Goal: Transaction & Acquisition: Purchase product/service

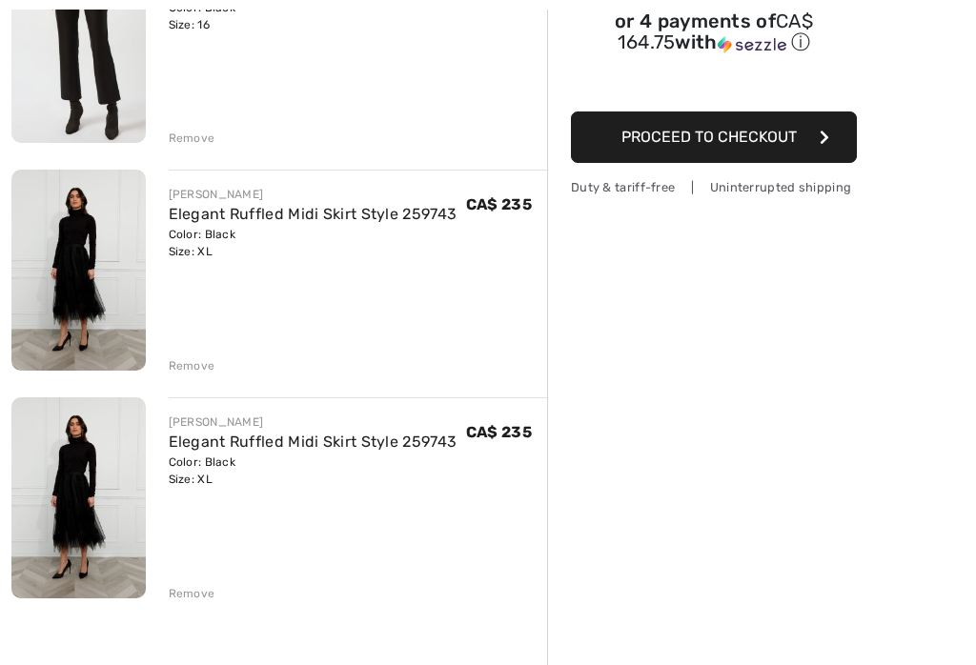
scroll to position [318, 0]
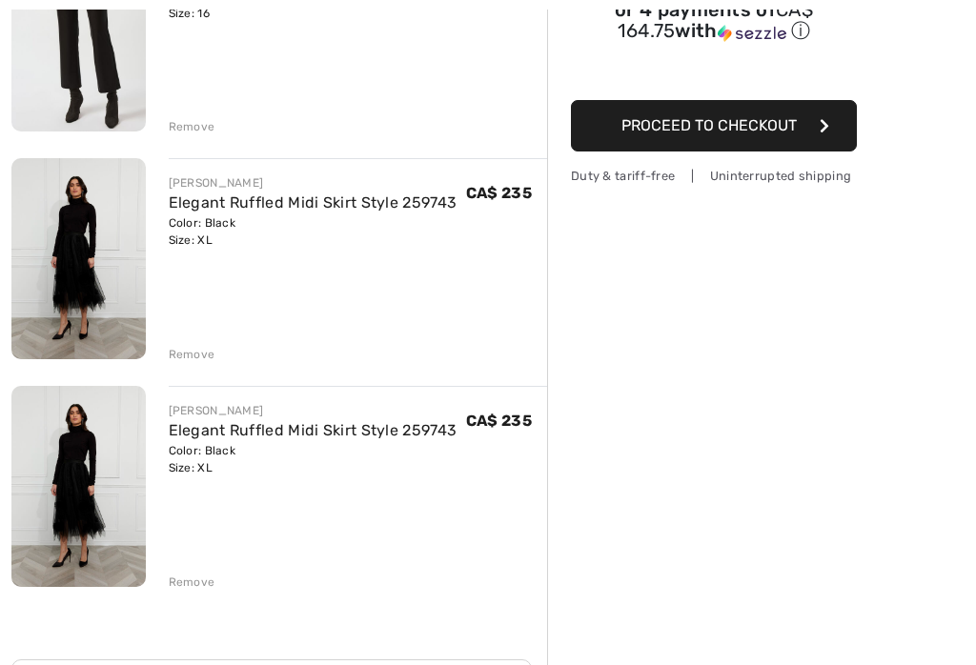
click at [203, 596] on div "[PERSON_NAME] Slim Formal Trousers Style 253060 Color: Black Size: 16 Final Sal…" at bounding box center [279, 530] width 536 height 1199
click at [208, 583] on div "Remove" at bounding box center [192, 582] width 47 height 17
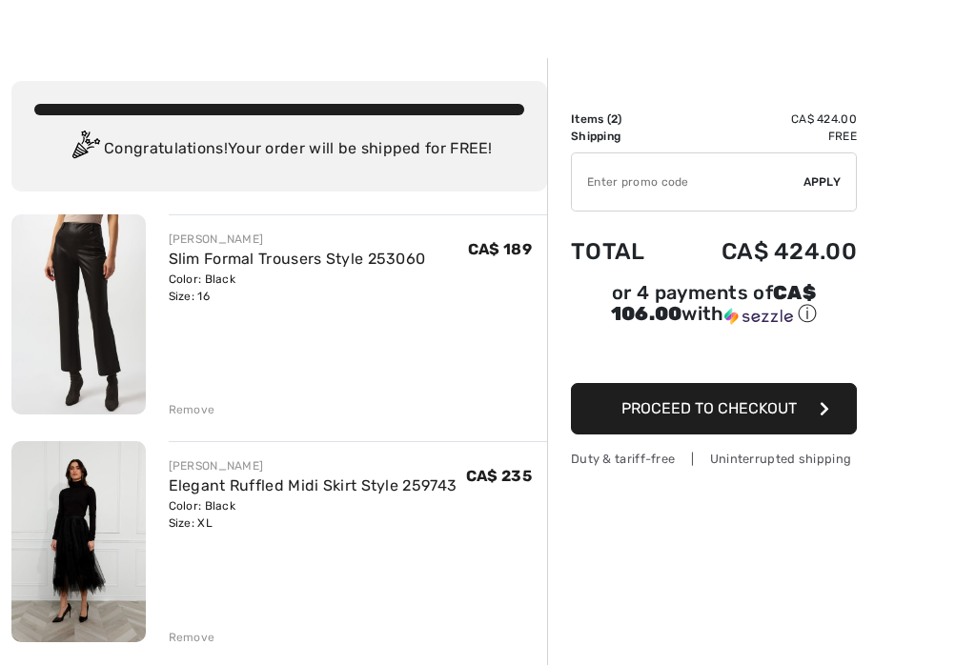
scroll to position [0, 0]
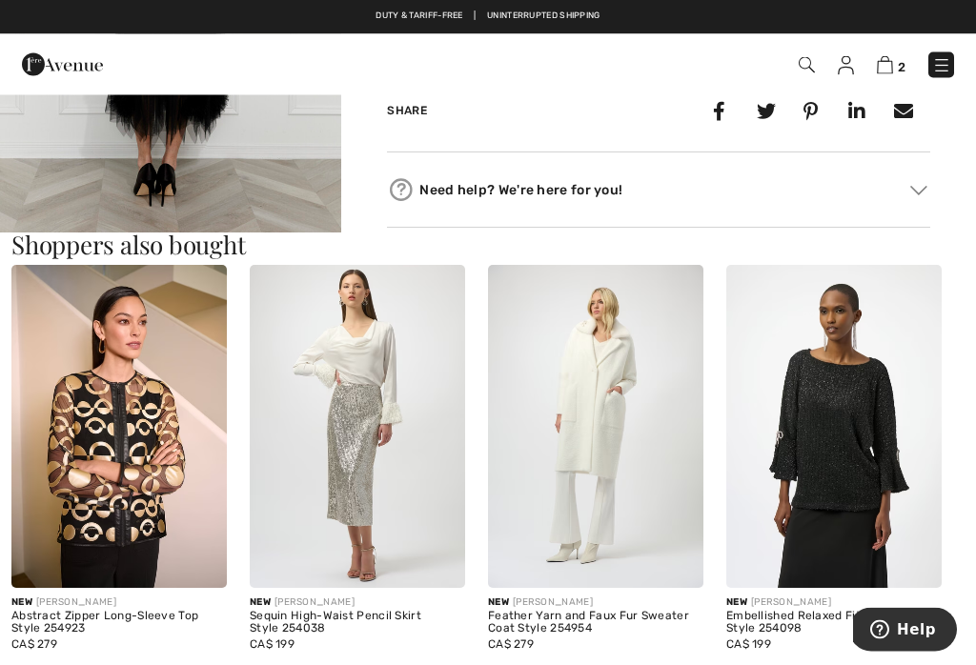
scroll to position [886, 0]
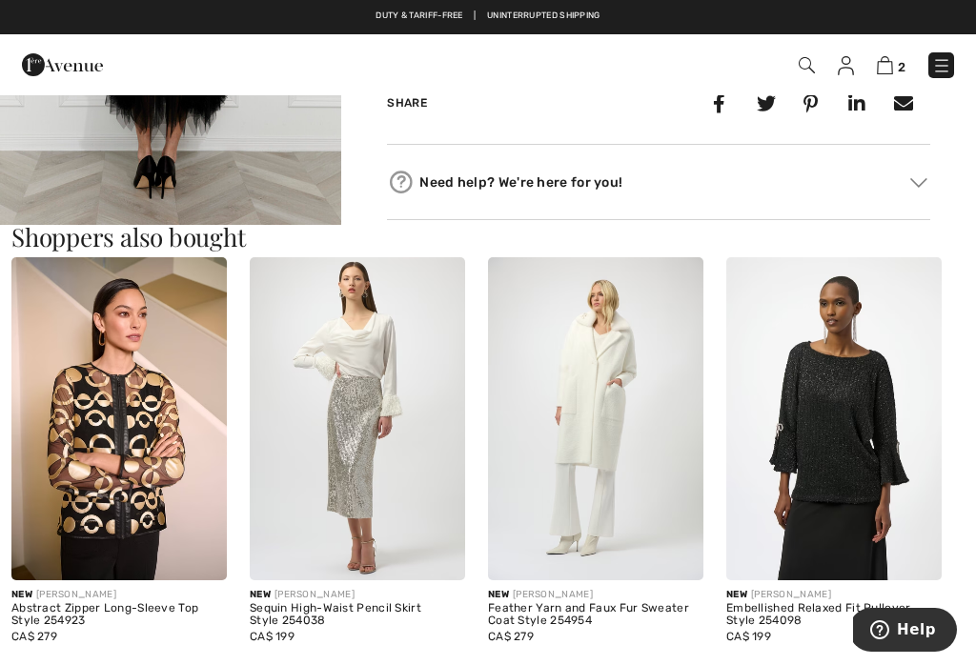
click at [626, 419] on img at bounding box center [595, 418] width 215 height 323
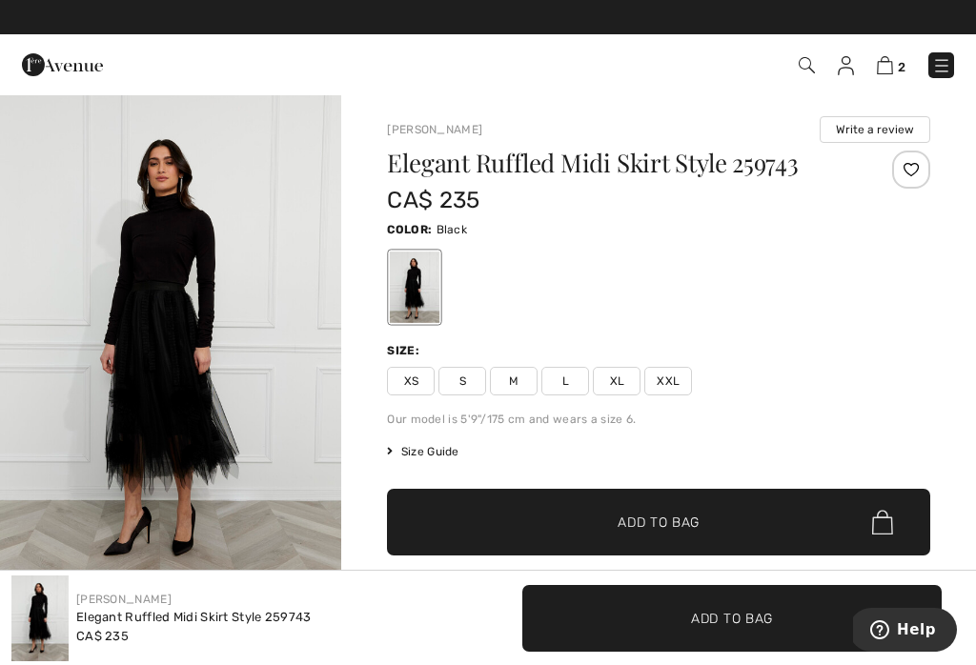
click at [964, 73] on div "2 Checkout" at bounding box center [688, 65] width 560 height 39
click at [947, 90] on div "2 Checkout" at bounding box center [488, 64] width 976 height 61
click at [951, 94] on div "2 Checkout" at bounding box center [488, 64] width 976 height 61
click at [937, 75] on img at bounding box center [941, 65] width 19 height 19
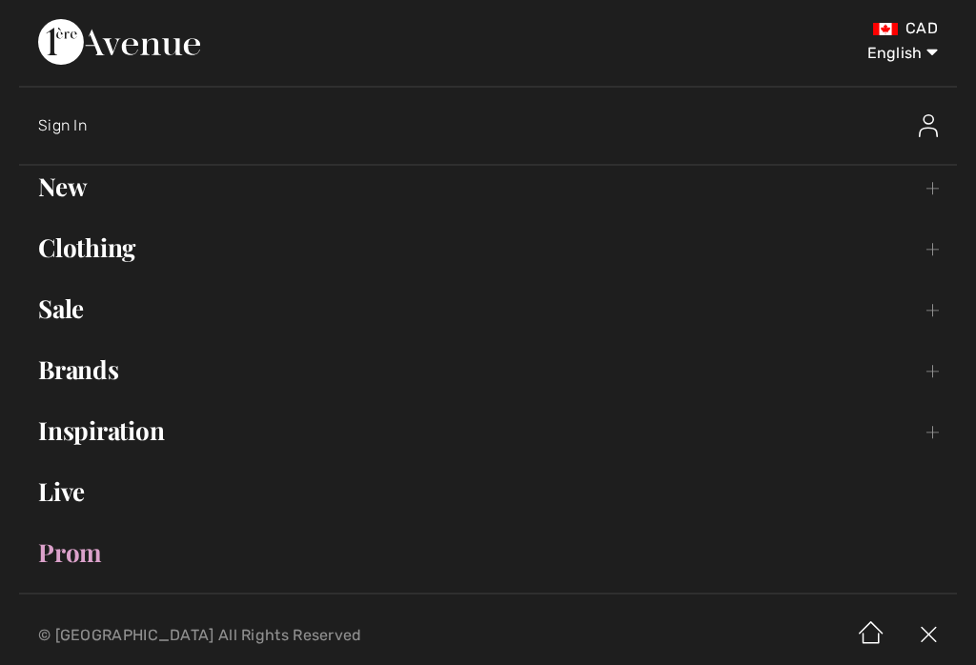
click at [119, 389] on link "Brands Open submenu" at bounding box center [488, 370] width 938 height 42
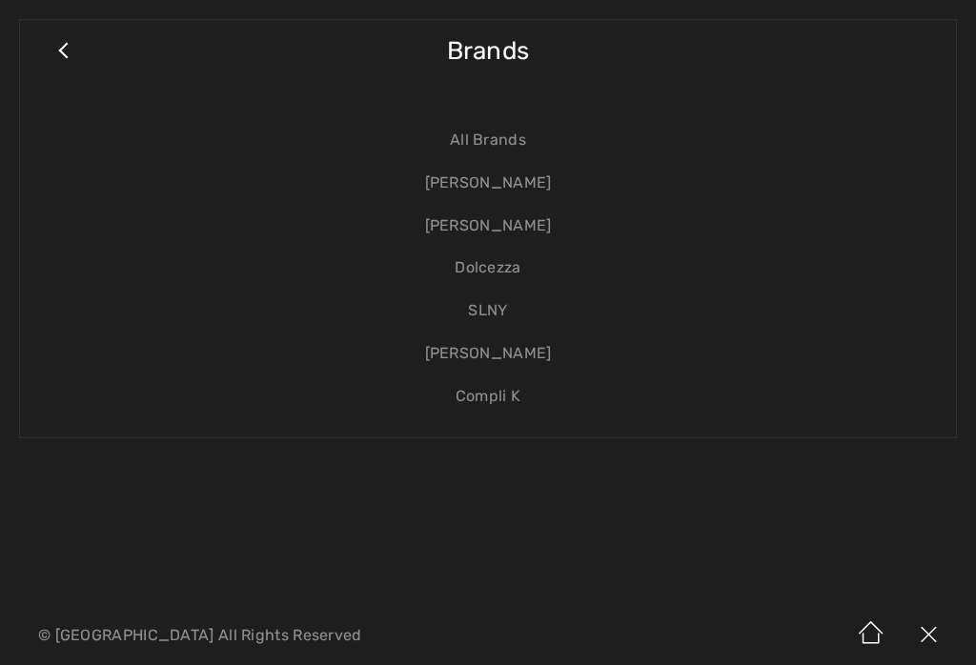
click at [537, 174] on link "[PERSON_NAME]" at bounding box center [488, 183] width 898 height 43
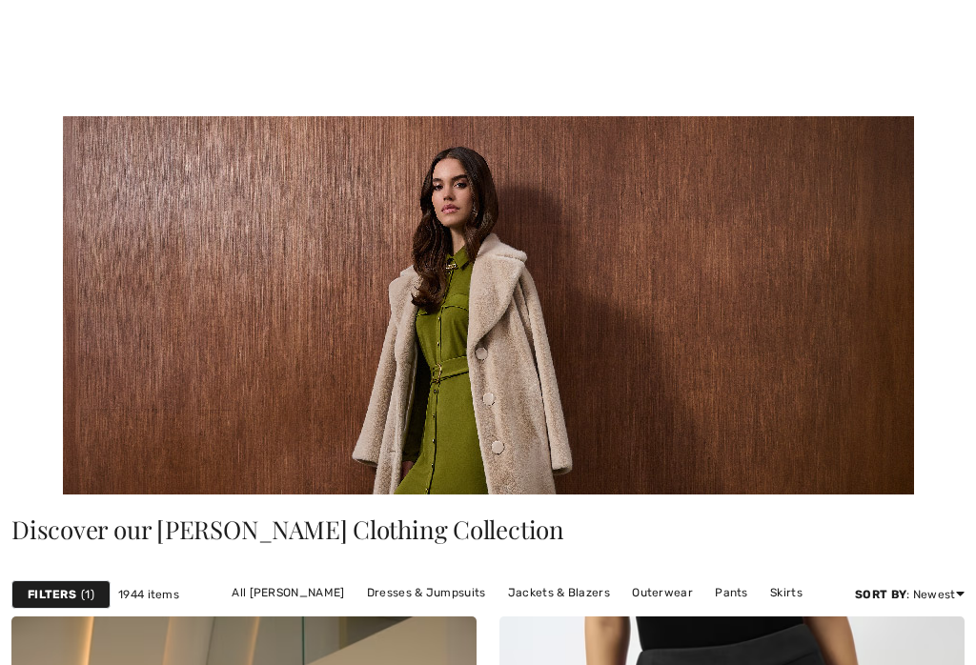
checkbox input "true"
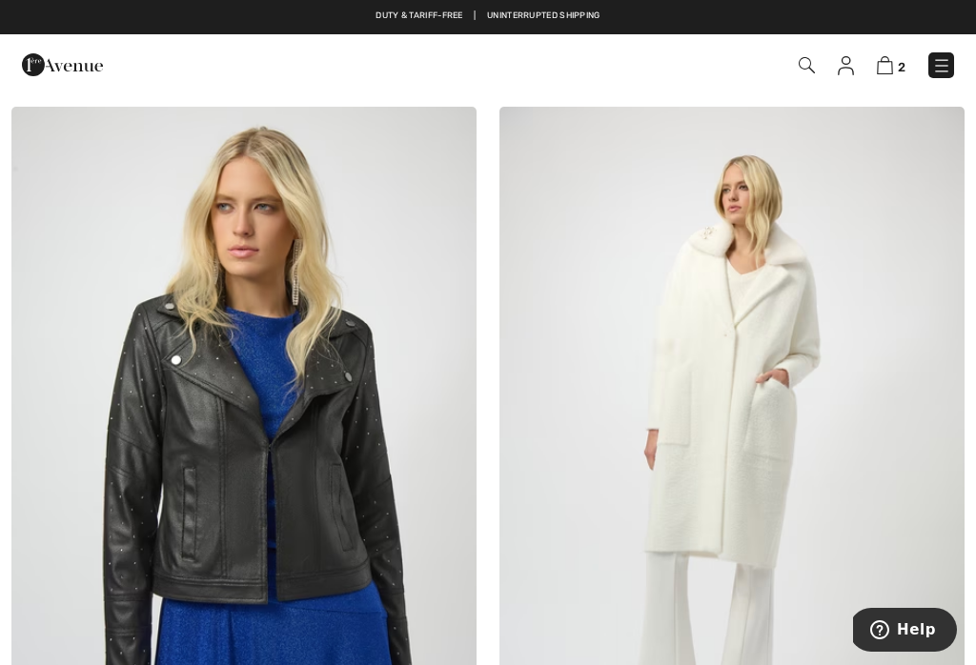
scroll to position [8554, 0]
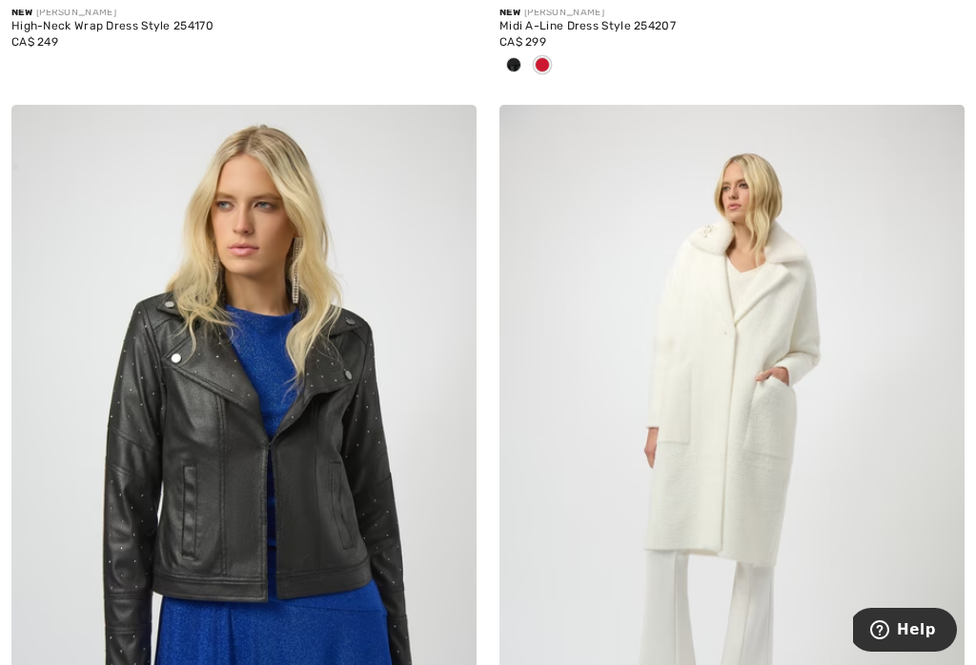
click at [765, 386] on img at bounding box center [731, 454] width 465 height 698
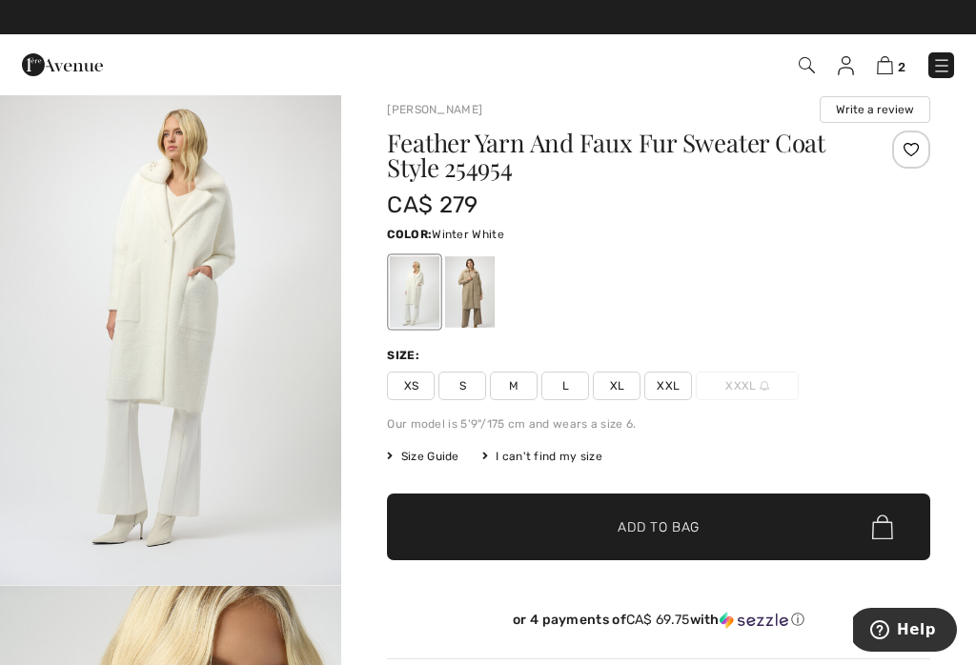
scroll to position [9, 0]
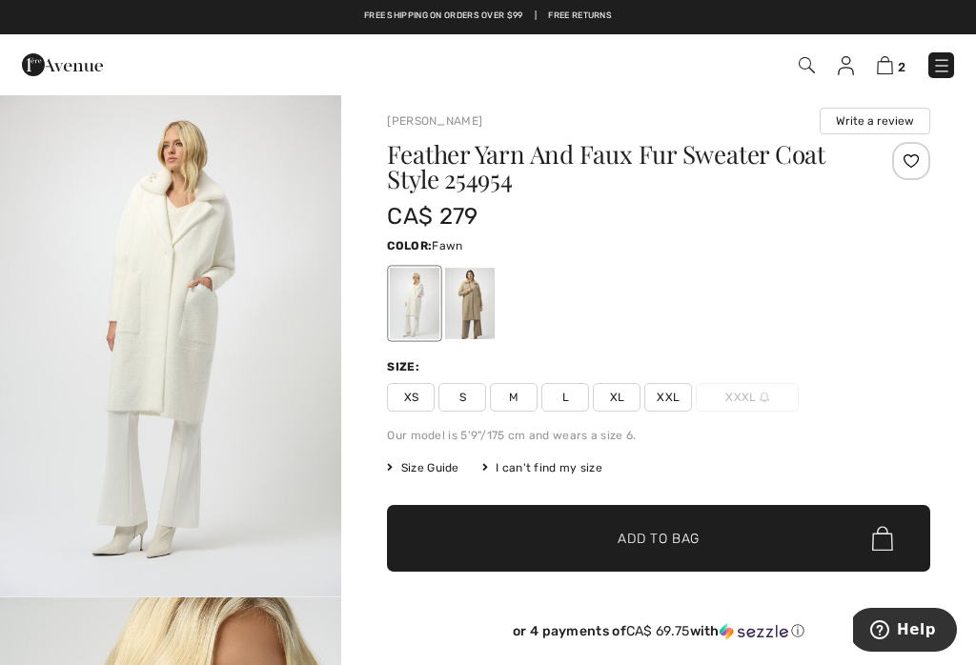
click at [480, 320] on div at bounding box center [470, 303] width 50 height 71
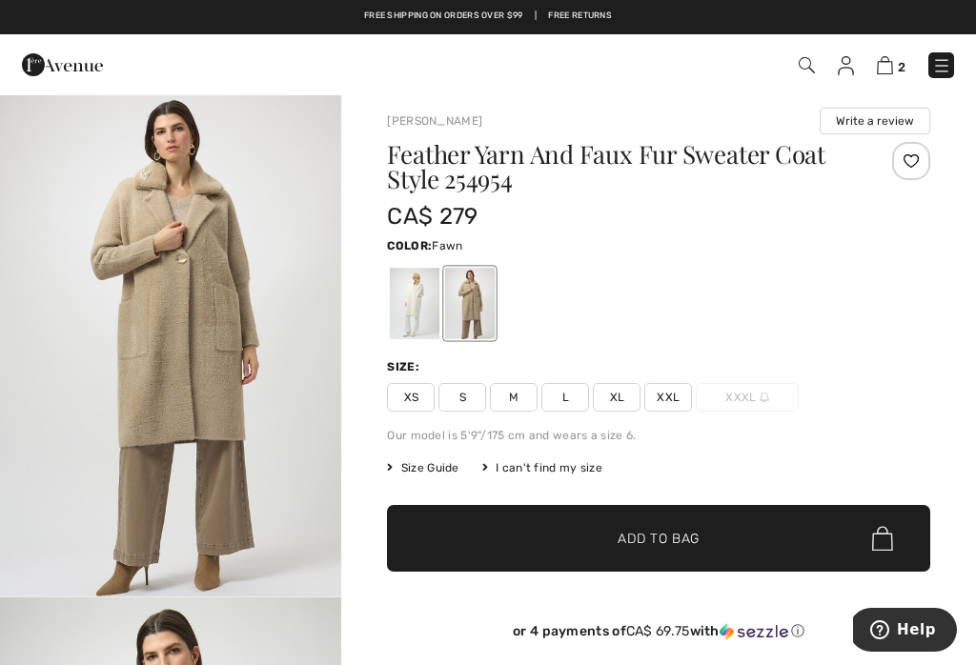
click at [450, 301] on div at bounding box center [470, 303] width 50 height 71
click at [458, 309] on div at bounding box center [470, 303] width 50 height 71
click at [446, 315] on div at bounding box center [470, 303] width 50 height 71
click at [460, 298] on div at bounding box center [470, 303] width 50 height 71
click at [969, 306] on div "[PERSON_NAME] Write a review Feather Yarn And Faux Fur Sweater Coat Style 25495…" at bounding box center [658, 589] width 635 height 1008
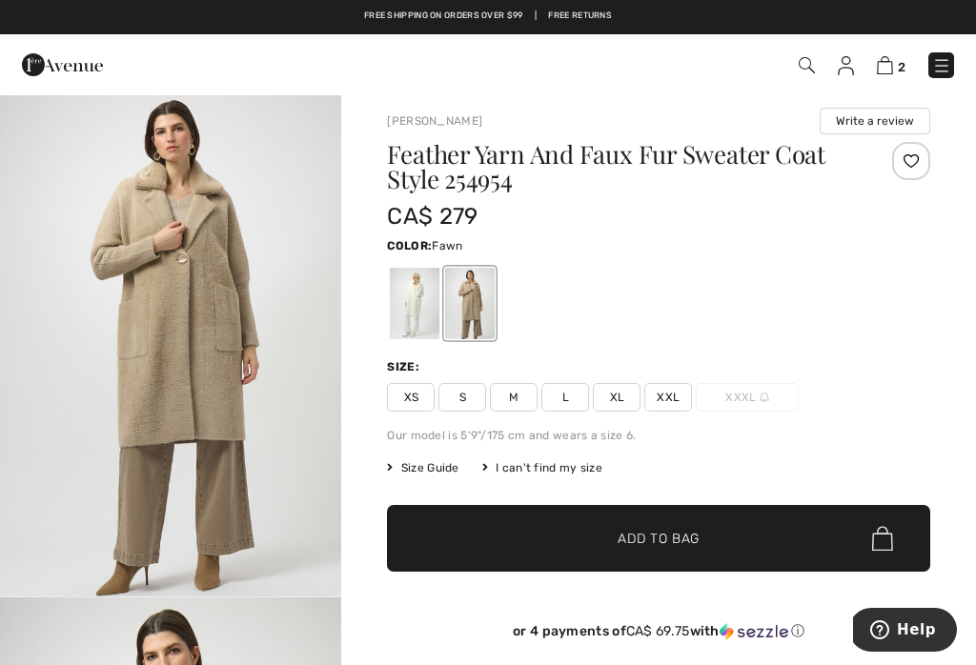
scroll to position [1425, 0]
